Goal: Task Accomplishment & Management: Use online tool/utility

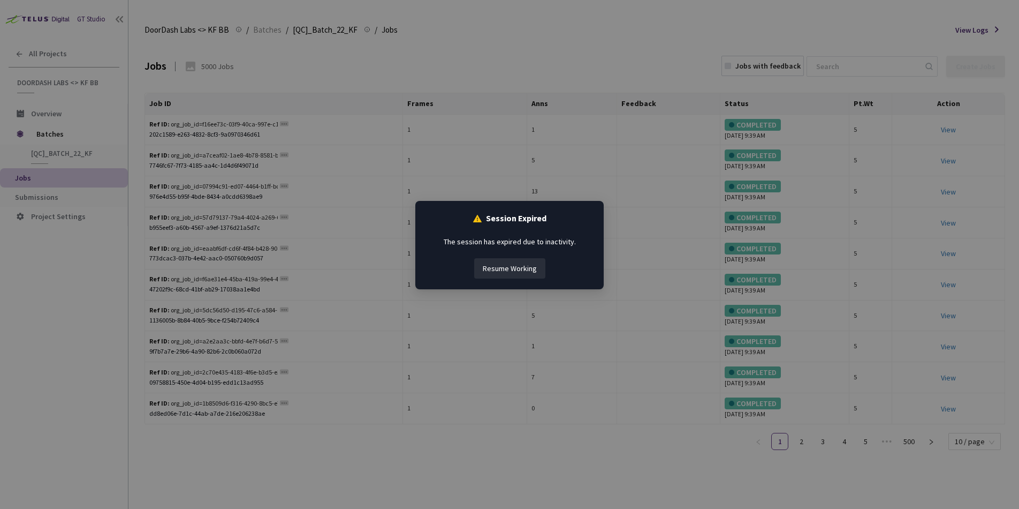
click at [532, 269] on button "Resume Working" at bounding box center [509, 268] width 71 height 20
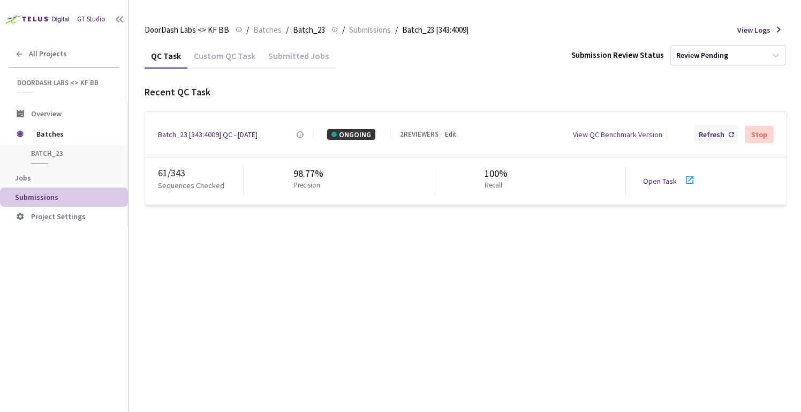
click at [715, 134] on div "Refresh" at bounding box center [712, 134] width 26 height 11
click at [707, 138] on div "Refresh" at bounding box center [712, 134] width 26 height 11
click at [716, 135] on div "Refresh" at bounding box center [712, 134] width 26 height 11
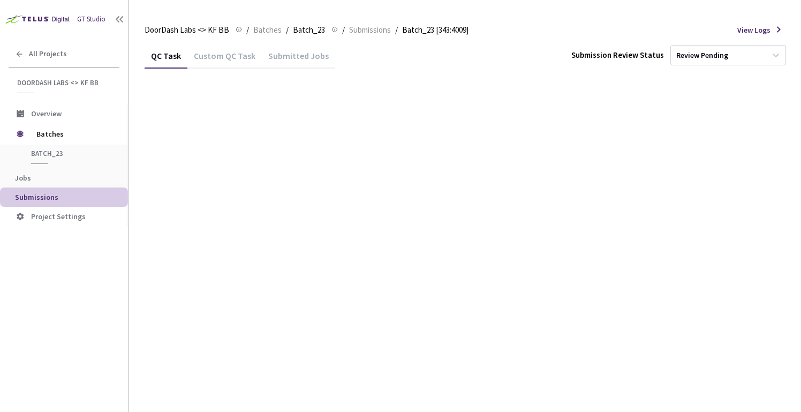
click at [716, 135] on div "Fetching Data" at bounding box center [400, 206] width 801 height 412
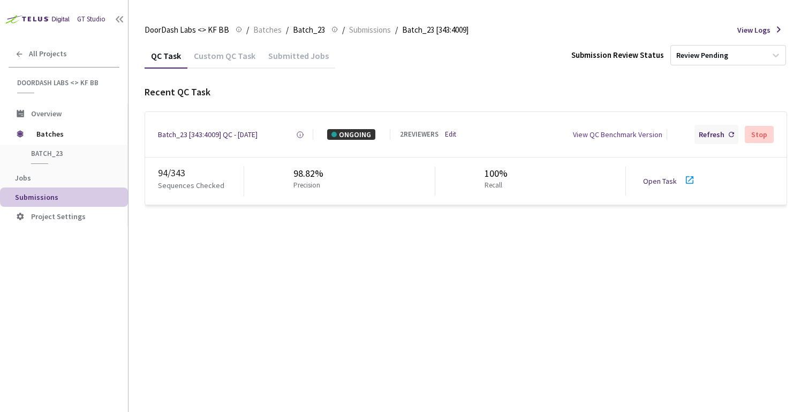
click at [717, 135] on div "Refresh" at bounding box center [712, 134] width 26 height 11
click at [711, 134] on div "Refresh" at bounding box center [712, 134] width 26 height 11
click at [715, 136] on div "Refresh" at bounding box center [712, 134] width 26 height 11
click at [711, 138] on div "Refresh" at bounding box center [712, 134] width 26 height 11
click at [716, 135] on div "Refresh" at bounding box center [712, 134] width 26 height 11
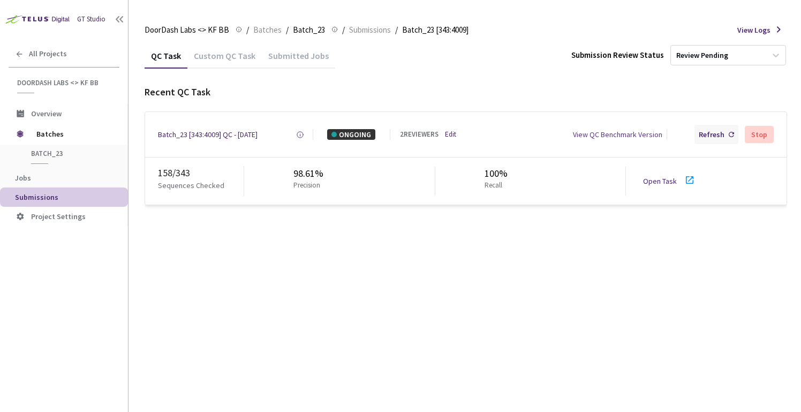
click at [719, 135] on div "Refresh" at bounding box center [712, 134] width 26 height 11
click at [711, 134] on div "Refresh" at bounding box center [712, 134] width 26 height 11
click at [707, 138] on div "Refresh" at bounding box center [712, 134] width 26 height 11
click at [712, 134] on div "Refresh" at bounding box center [712, 134] width 26 height 11
click at [712, 138] on div "Refresh" at bounding box center [712, 134] width 26 height 11
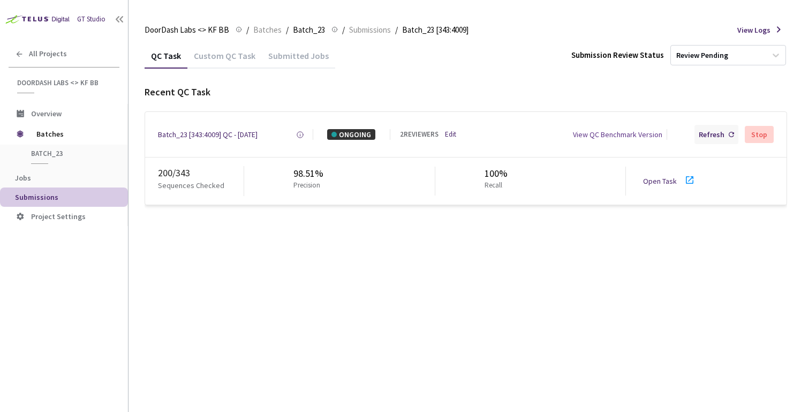
click at [711, 139] on div "Refresh" at bounding box center [712, 134] width 26 height 11
click at [724, 137] on div "Refresh" at bounding box center [712, 134] width 26 height 11
click at [724, 135] on div "Refresh" at bounding box center [712, 134] width 26 height 11
click at [717, 143] on div "Refresh" at bounding box center [716, 134] width 44 height 19
click at [714, 143] on div "Refresh" at bounding box center [716, 134] width 44 height 19
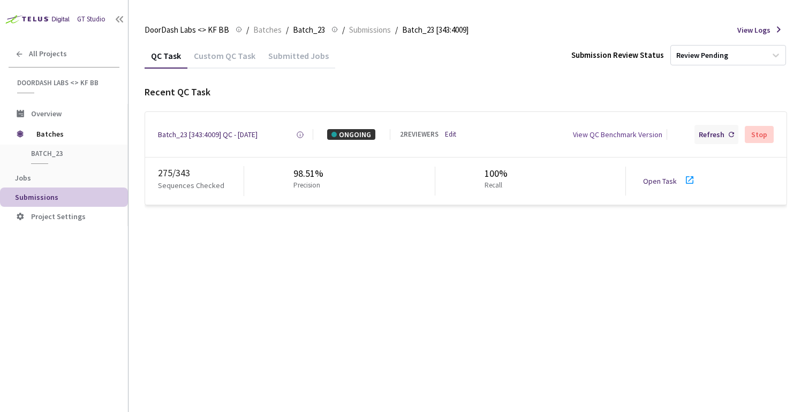
click at [710, 141] on div "Refresh" at bounding box center [716, 134] width 44 height 19
click at [719, 134] on div "Refresh" at bounding box center [712, 134] width 26 height 11
click at [708, 132] on div "Refresh" at bounding box center [712, 134] width 26 height 11
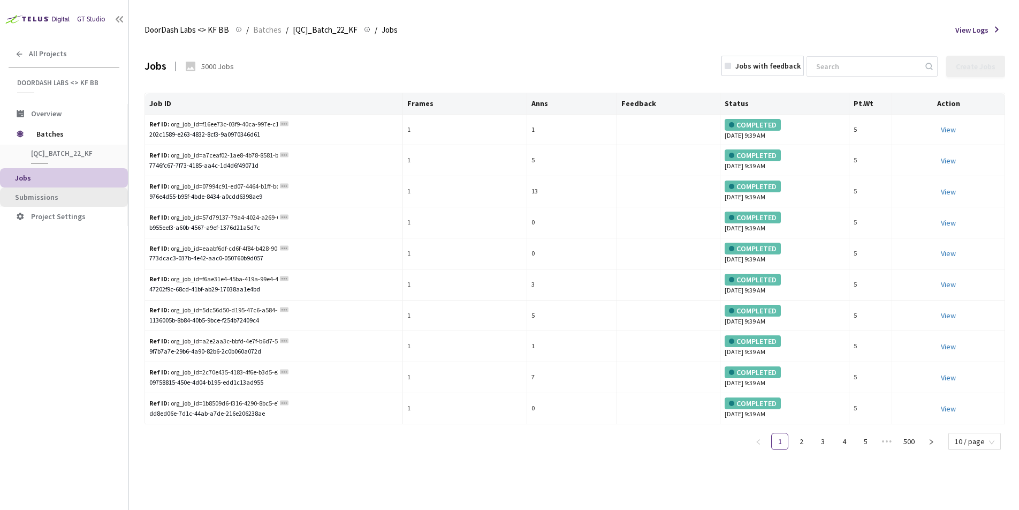
click at [46, 194] on span "Submissions" at bounding box center [36, 197] width 43 height 10
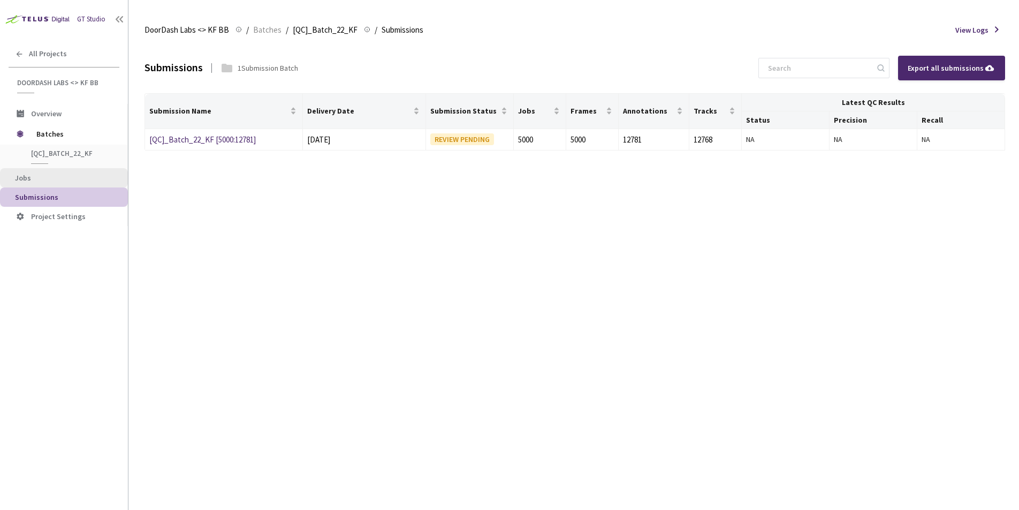
click at [47, 178] on span "Jobs" at bounding box center [67, 177] width 104 height 9
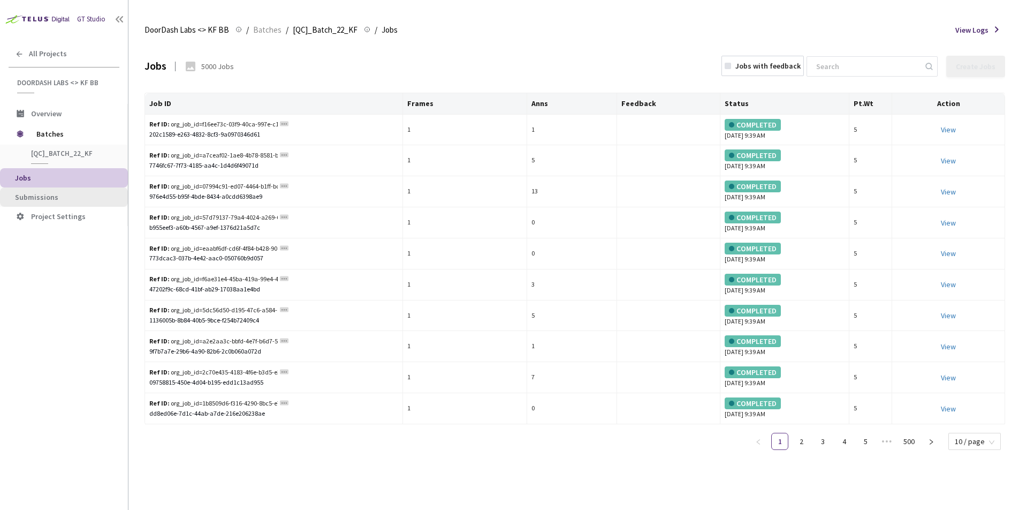
click at [58, 194] on span "Submissions" at bounding box center [67, 197] width 104 height 9
